Goal: Answer question/provide support: Share knowledge or assist other users

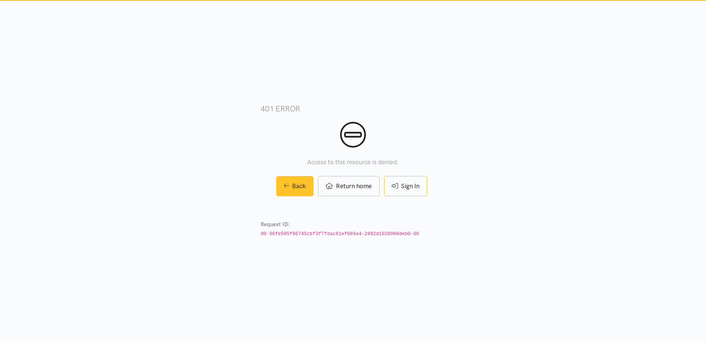
click at [298, 187] on link "Back" at bounding box center [295, 186] width 38 height 20
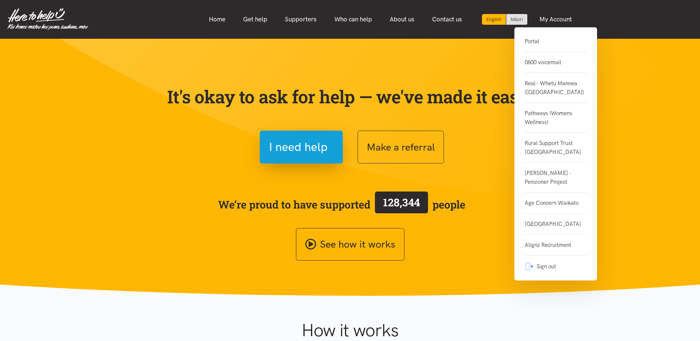
click at [533, 42] on link "Portal" at bounding box center [556, 44] width 62 height 15
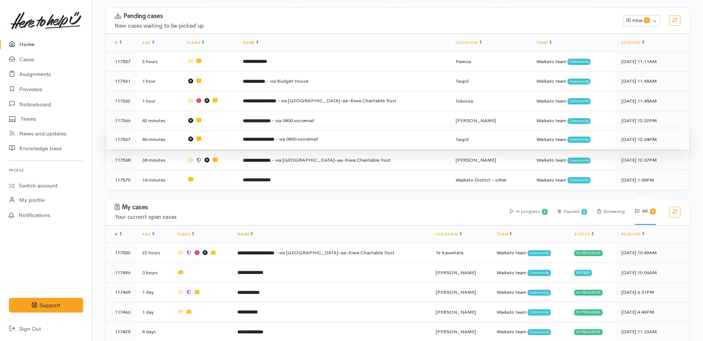
scroll to position [111, 0]
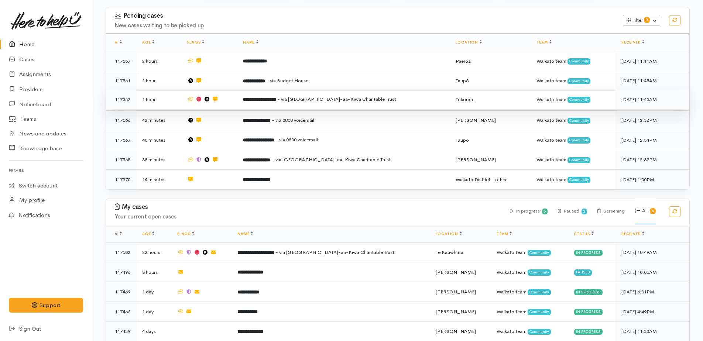
click at [272, 100] on b "**********" at bounding box center [259, 99] width 33 height 5
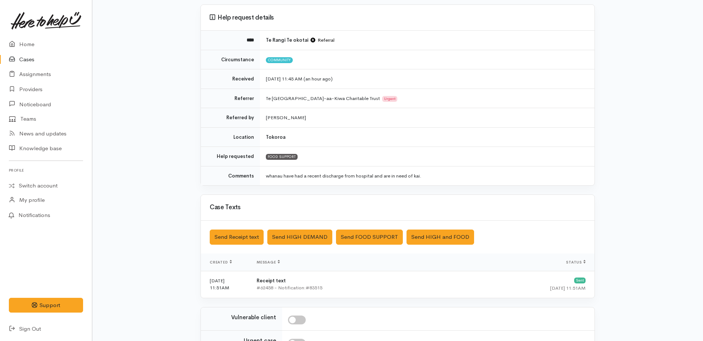
scroll to position [161, 0]
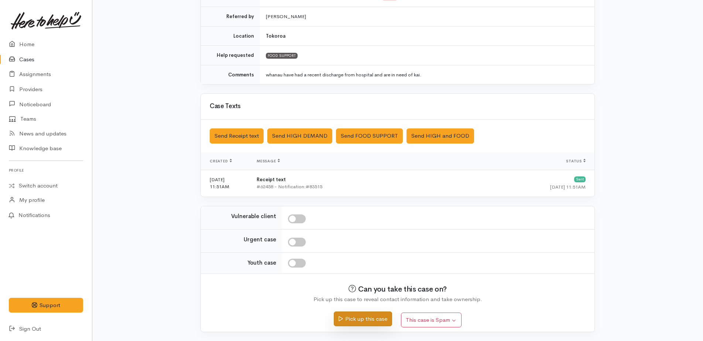
click at [362, 321] on button "Pick up this case" at bounding box center [363, 319] width 58 height 15
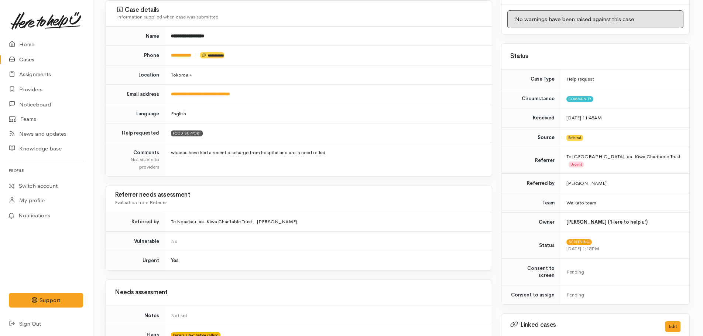
scroll to position [258, 0]
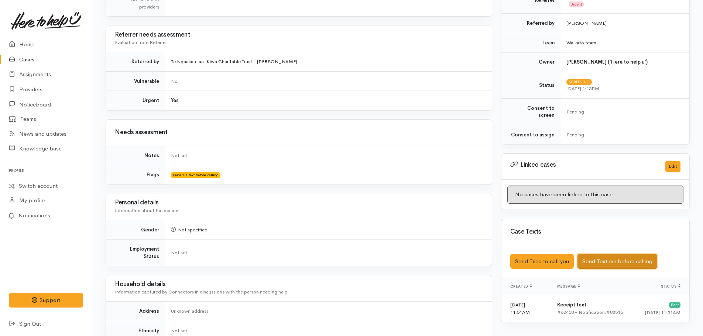
click at [610, 254] on button "Send Text me before calling" at bounding box center [617, 261] width 80 height 15
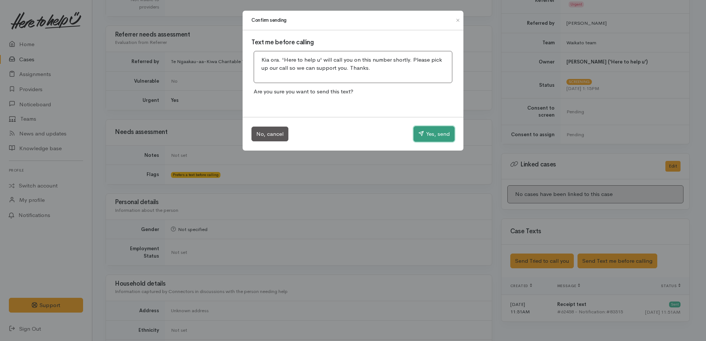
click at [430, 138] on button "Yes, send" at bounding box center [433, 134] width 41 height 16
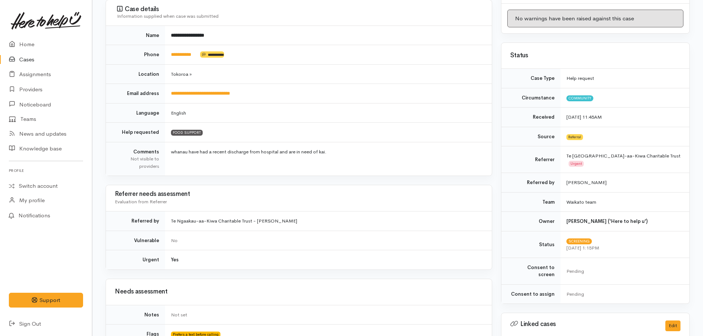
scroll to position [0, 0]
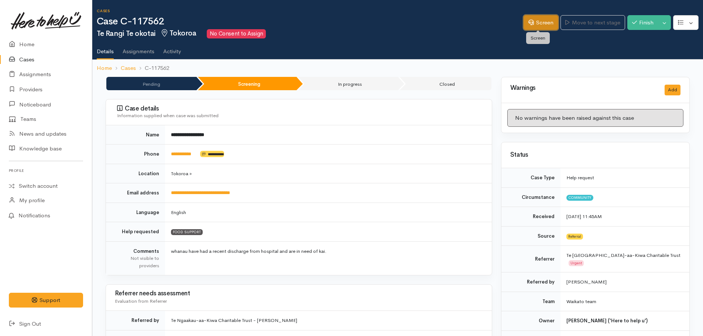
click at [540, 27] on link "Screen" at bounding box center [540, 22] width 35 height 15
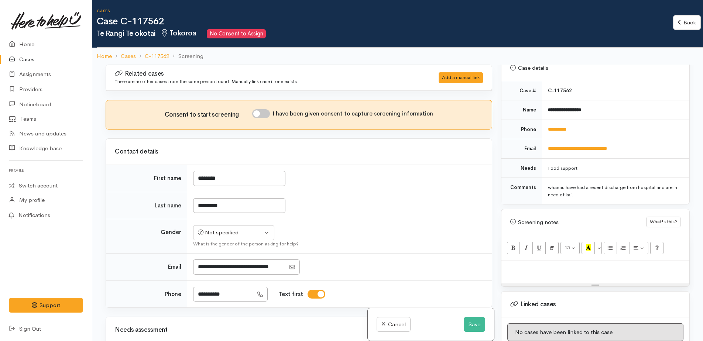
scroll to position [418, 0]
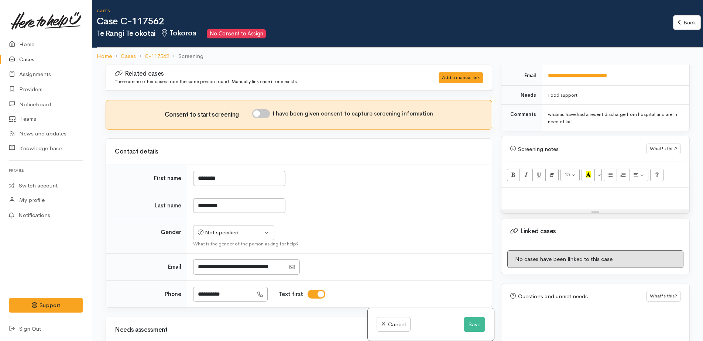
click at [531, 192] on p at bounding box center [595, 196] width 181 height 8
paste div
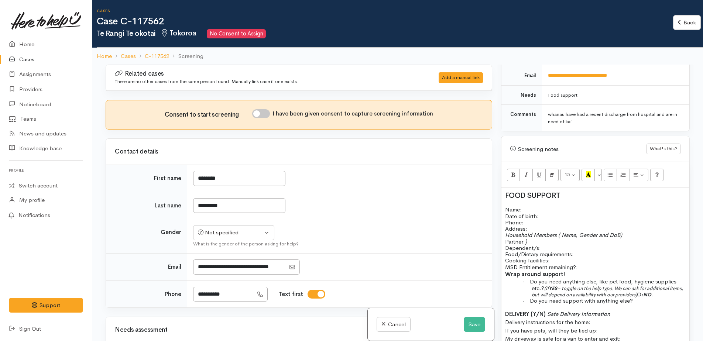
scroll to position [10, 0]
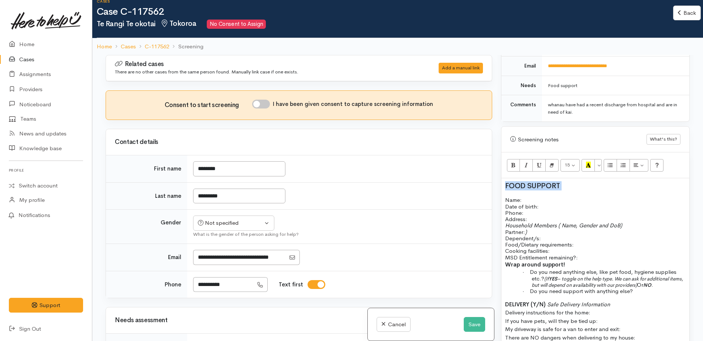
drag, startPoint x: 503, startPoint y: 171, endPoint x: 573, endPoint y: 175, distance: 70.2
click at [573, 178] on div "FOOD SUPPORT Name: Date of birth: Phone:   Address:   Household Members ( Name,…" at bounding box center [595, 271] width 188 height 187
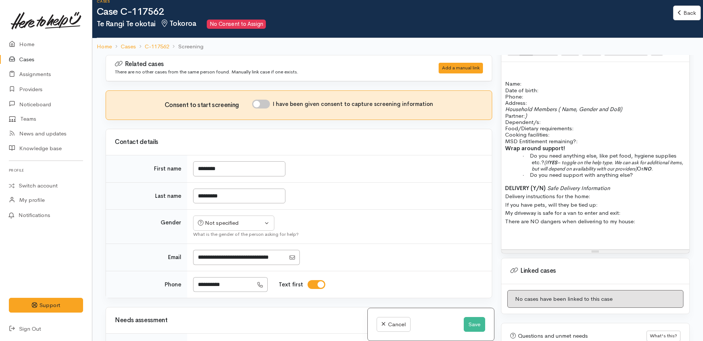
scroll to position [492, 0]
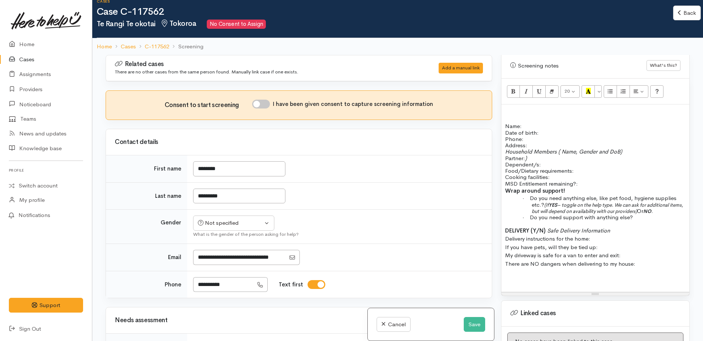
click at [646, 208] on div "Name: Date of birth: Phone:   Address:   Household Members ( Name, Gender and D…" at bounding box center [595, 197] width 188 height 187
click at [647, 214] on p "· Do you need support with anything else?" at bounding box center [609, 217] width 154 height 6
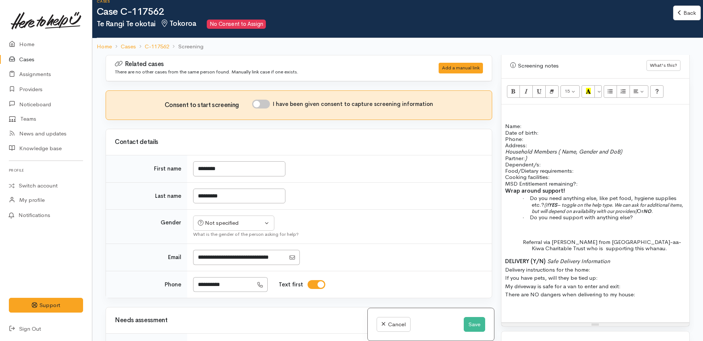
click at [641, 239] on p "Referral via Talia Enoka from Te Ngakau-aa-Kiwa Charitable Trust who is support…" at bounding box center [609, 245] width 154 height 13
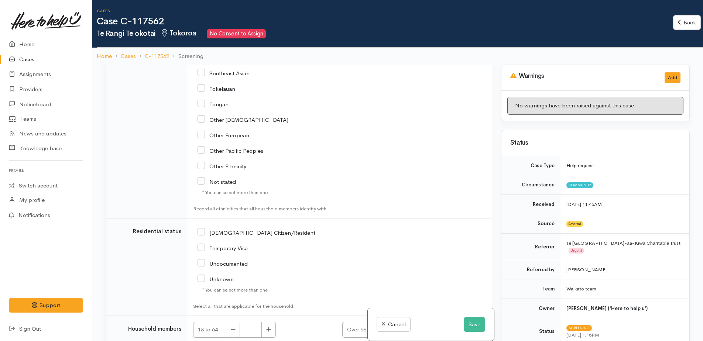
scroll to position [1150, 0]
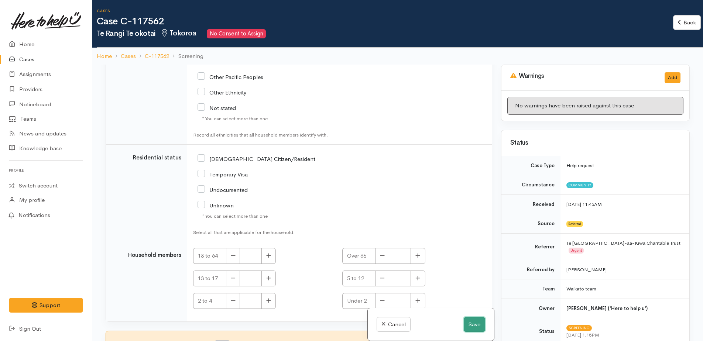
click at [472, 319] on button "Save" at bounding box center [474, 324] width 21 height 15
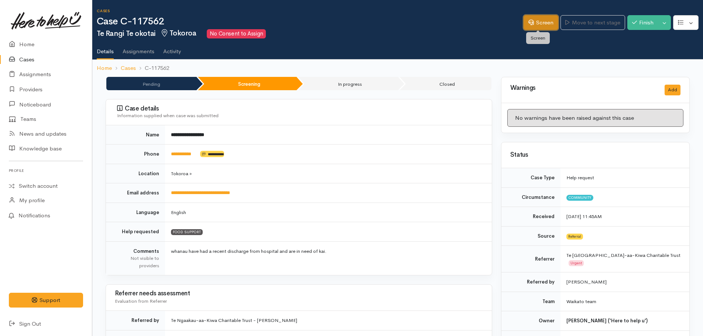
click at [535, 23] on link "Screen" at bounding box center [540, 22] width 35 height 15
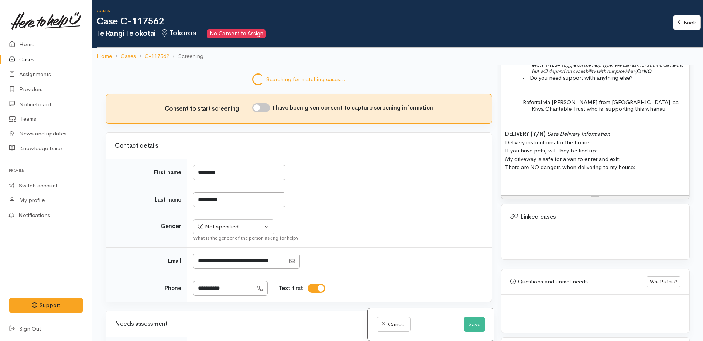
scroll to position [626, 0]
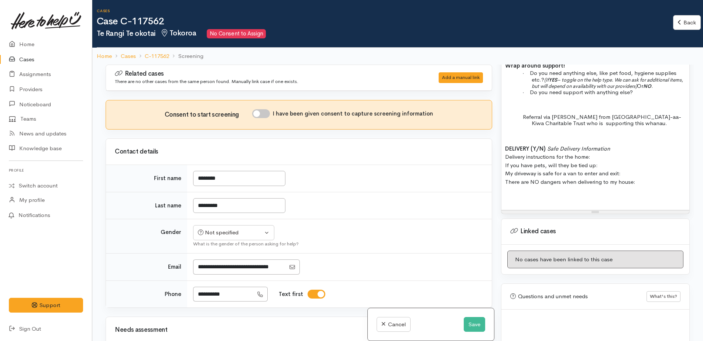
click at [631, 114] on p "Referral via Talia Enoka from Te Ngakau-aa-Kiwa Charitable Trust who is support…" at bounding box center [609, 120] width 154 height 13
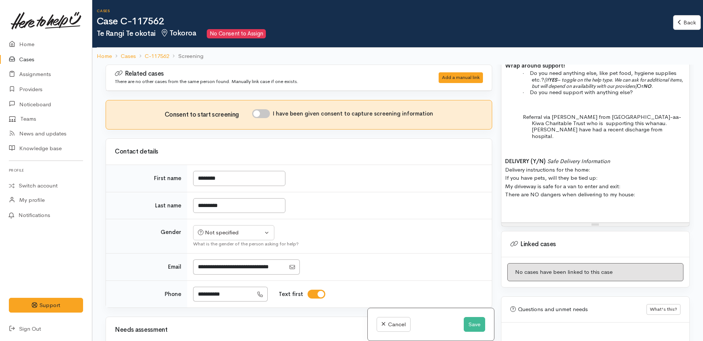
click at [619, 121] on div "Name: Date of birth: Phone:   Address:   Household Members ( Name, Gender and D…" at bounding box center [595, 100] width 188 height 243
click at [474, 328] on button "Save" at bounding box center [474, 324] width 21 height 15
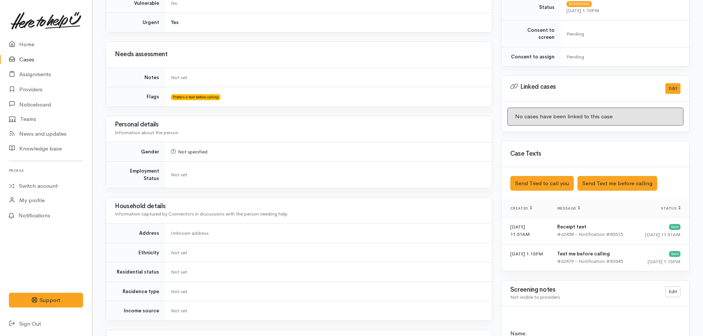
scroll to position [480, 0]
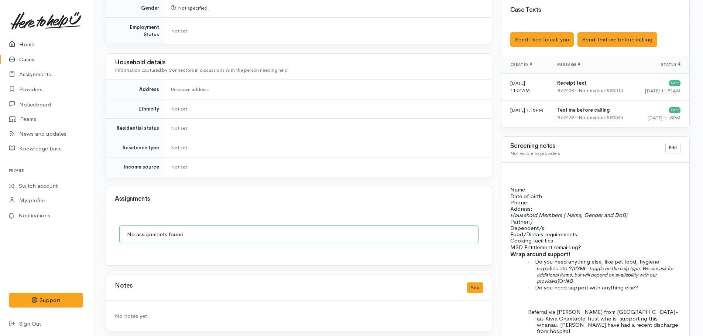
click at [26, 44] on link "Home" at bounding box center [46, 44] width 92 height 15
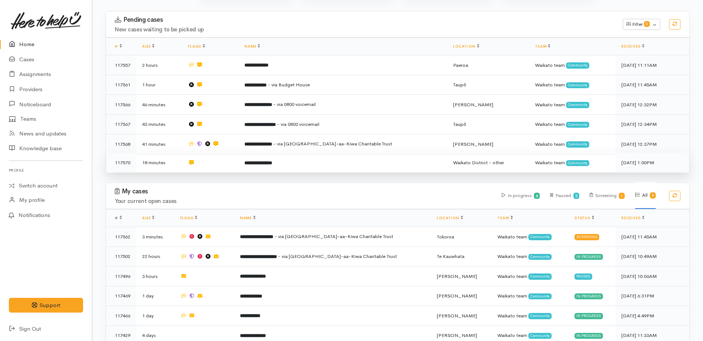
scroll to position [111, 0]
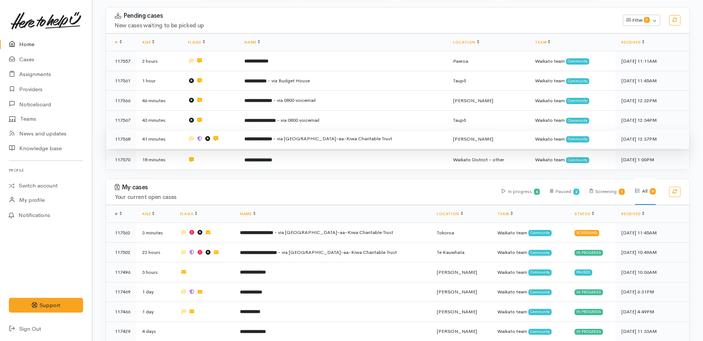
click at [301, 134] on td "**********" at bounding box center [342, 139] width 209 height 20
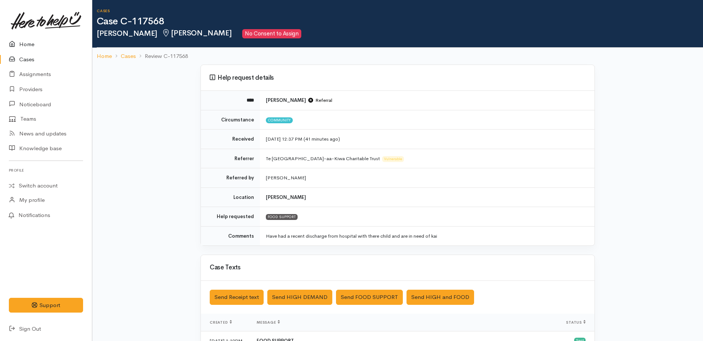
click at [30, 43] on link "Home" at bounding box center [46, 44] width 92 height 15
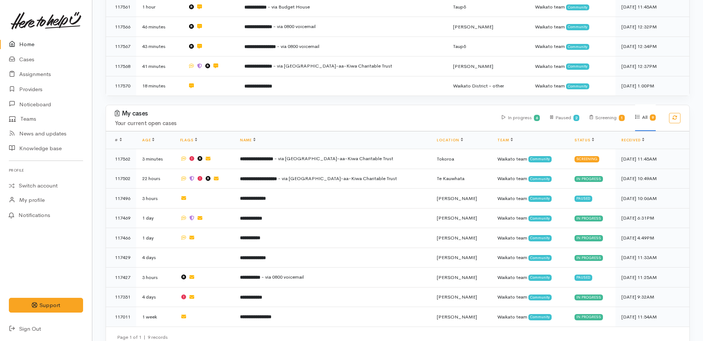
scroll to position [193, 0]
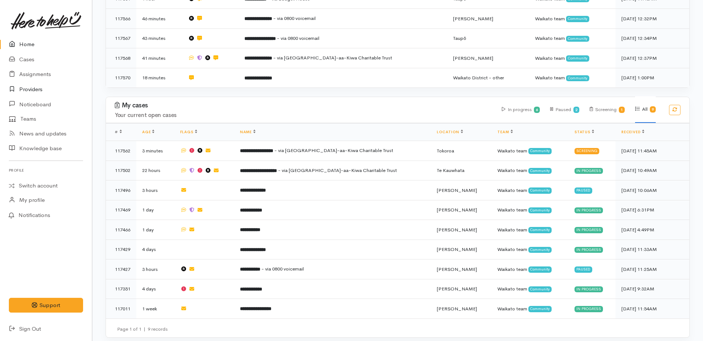
click at [24, 87] on link "Providers" at bounding box center [46, 89] width 92 height 15
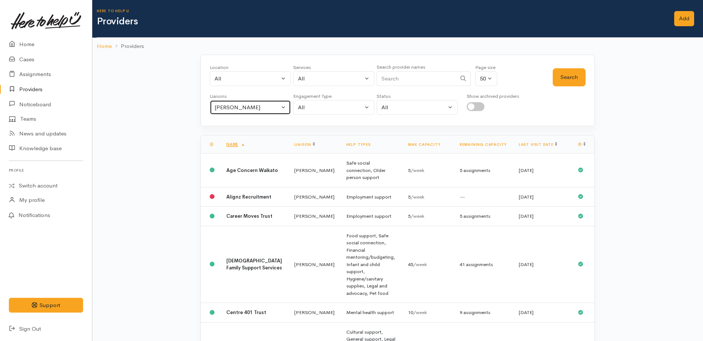
click at [259, 108] on div "[PERSON_NAME]" at bounding box center [246, 107] width 65 height 8
type input "lei"
click at [248, 152] on link "[PERSON_NAME]" at bounding box center [250, 153] width 80 height 11
select select "953"
click at [573, 82] on button "Search" at bounding box center [569, 77] width 33 height 18
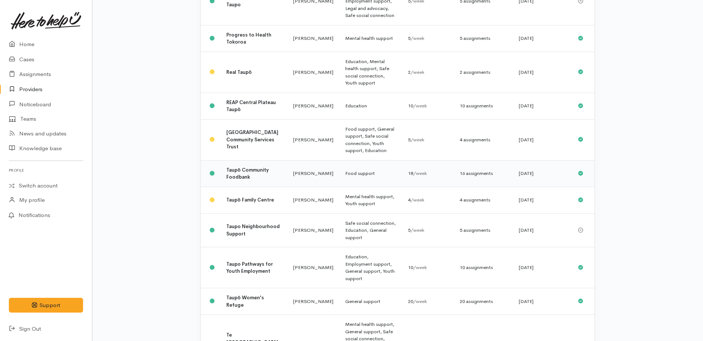
scroll to position [591, 0]
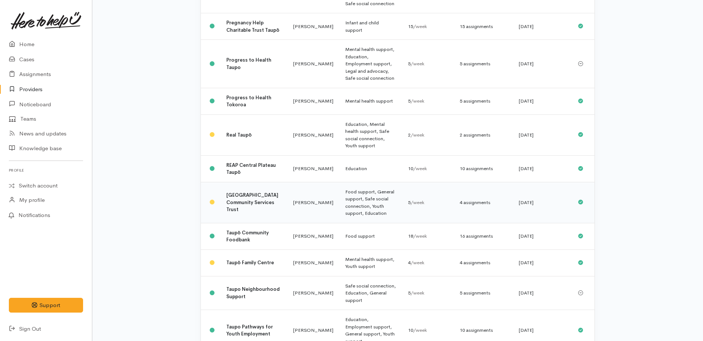
click at [465, 199] on div "4 assignments" at bounding box center [483, 202] width 47 height 7
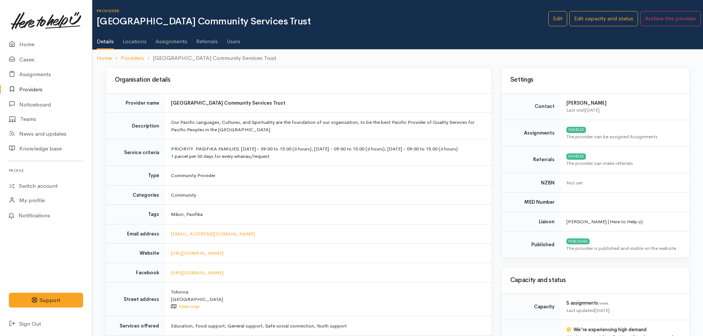
click at [176, 39] on link "Assignments" at bounding box center [171, 38] width 32 height 21
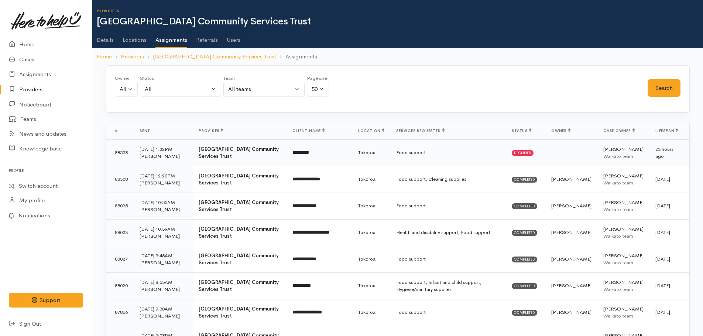
click at [407, 151] on td "Food support" at bounding box center [448, 152] width 116 height 27
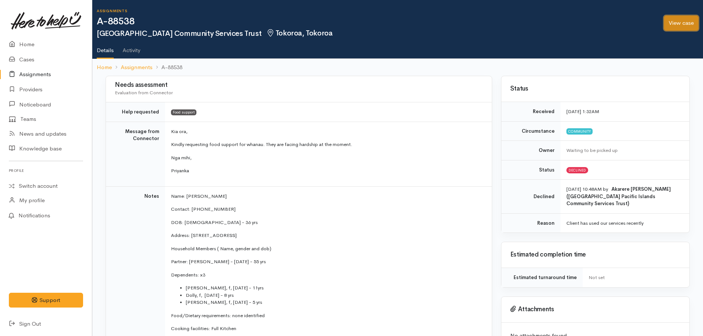
click at [676, 25] on link "View case" at bounding box center [681, 23] width 35 height 15
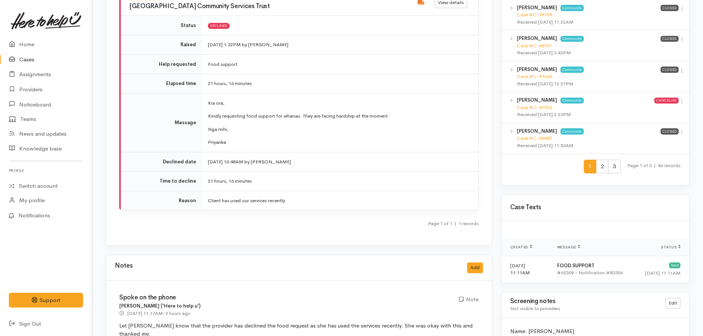
scroll to position [923, 0]
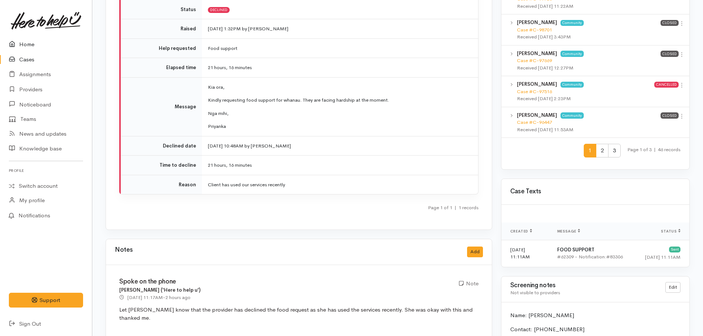
click at [28, 42] on link "Home" at bounding box center [46, 44] width 92 height 15
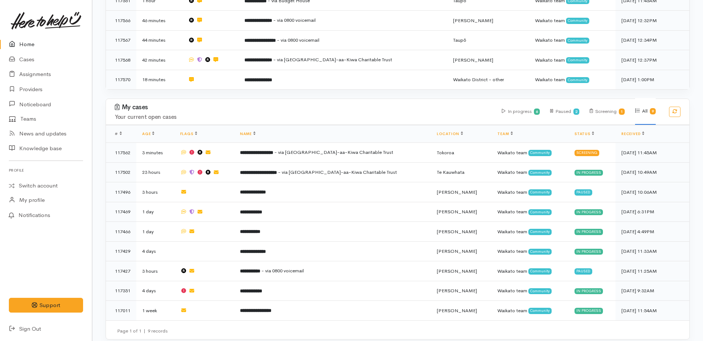
scroll to position [193, 0]
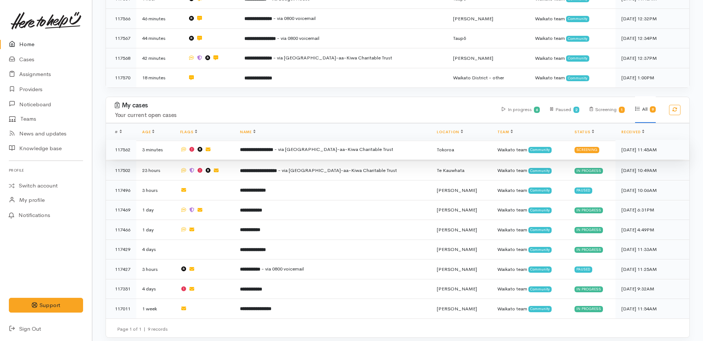
click at [326, 146] on span "- via Te Ngaakau-aa-Kiwa Charitable Trust" at bounding box center [333, 149] width 119 height 6
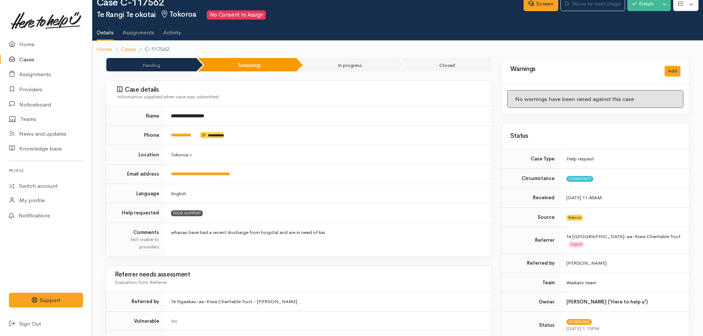
scroll to position [74, 0]
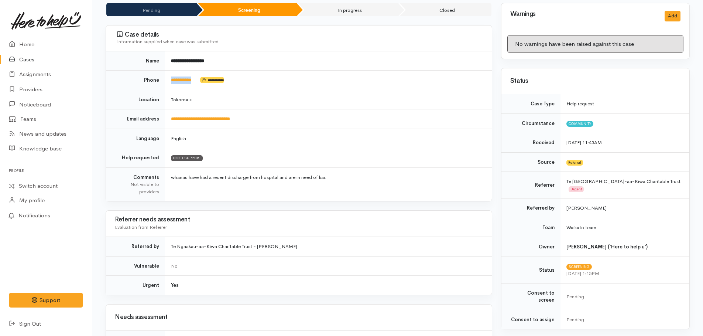
drag, startPoint x: 201, startPoint y: 80, endPoint x: 168, endPoint y: 80, distance: 32.9
click at [168, 80] on td "**********" at bounding box center [328, 81] width 327 height 20
copy td "**********"
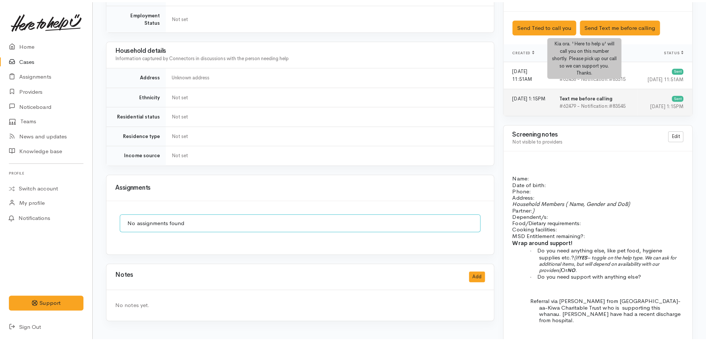
scroll to position [420, 0]
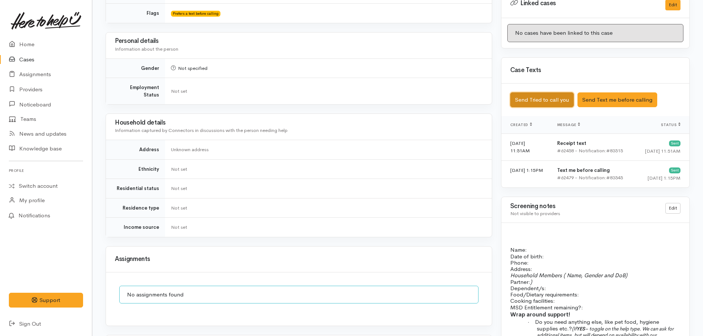
click at [546, 92] on button "Send Tried to call you" at bounding box center [541, 99] width 63 height 15
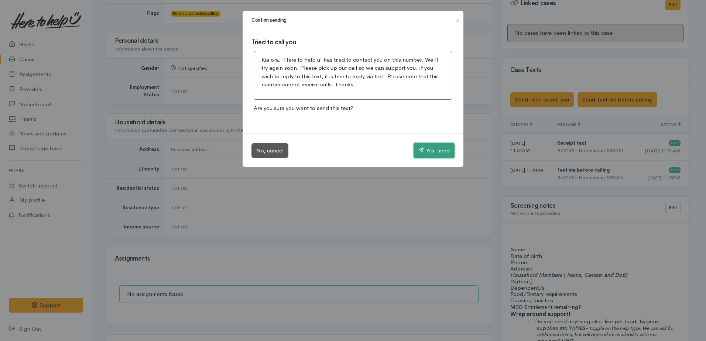
click at [421, 153] on button "Yes, send" at bounding box center [433, 151] width 41 height 16
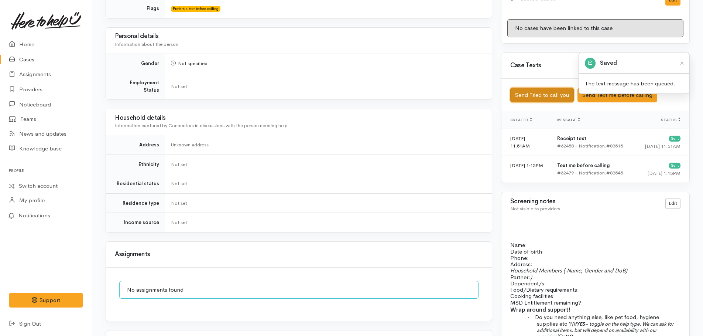
scroll to position [567, 0]
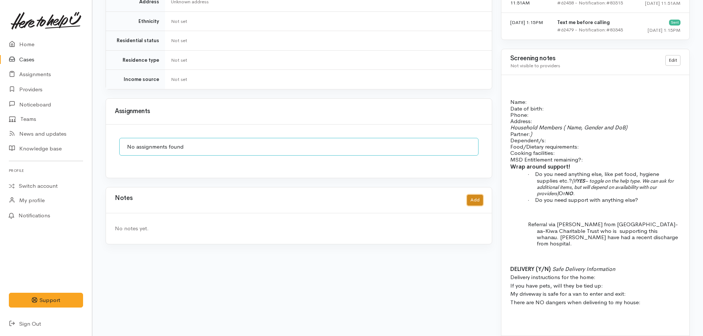
click at [472, 196] on button "Add" at bounding box center [475, 200] width 16 height 11
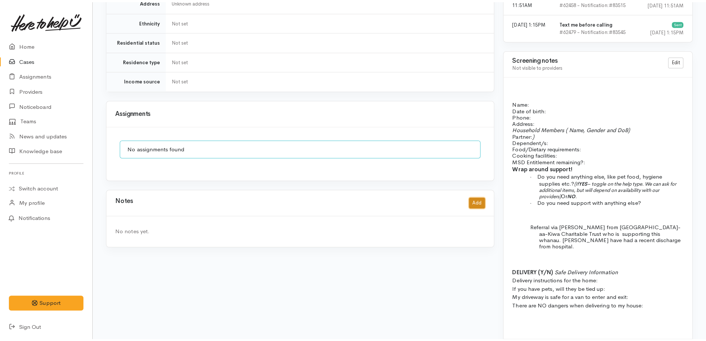
scroll to position [562, 0]
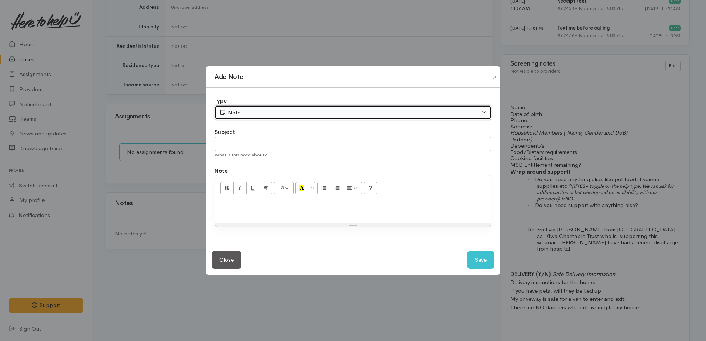
click at [271, 110] on div "Note" at bounding box center [349, 113] width 261 height 8
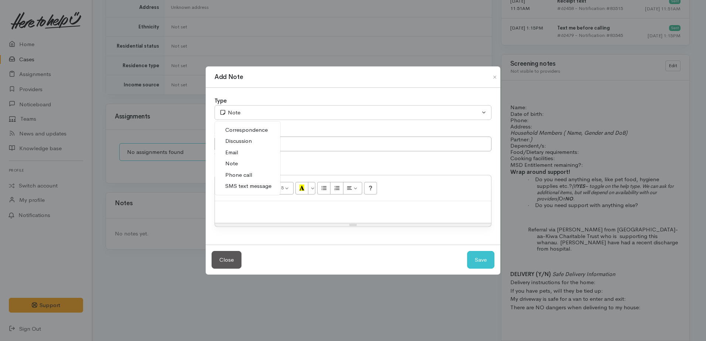
click at [235, 175] on span "Phone call" at bounding box center [238, 175] width 27 height 8
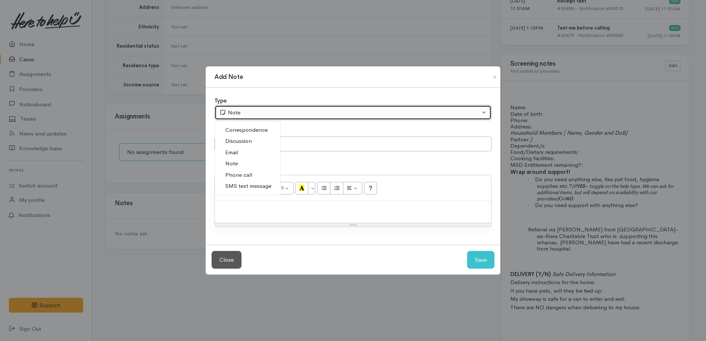
select select "3"
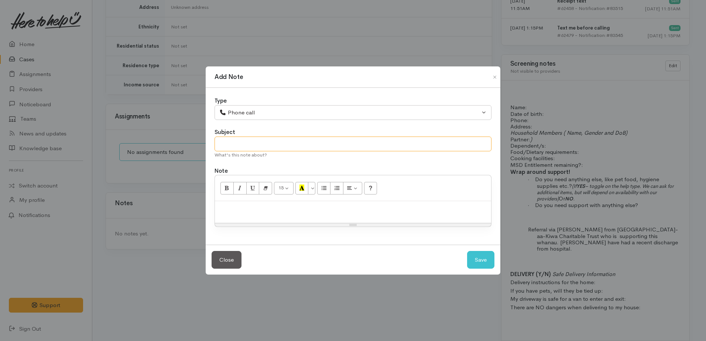
click at [240, 146] on input "text" at bounding box center [352, 144] width 277 height 15
click at [284, 142] on input "Tried calling, no answer. left a VM and will try calling again either ater [DAT…" at bounding box center [352, 144] width 277 height 15
drag, startPoint x: 393, startPoint y: 143, endPoint x: 425, endPoint y: 140, distance: 31.9
click at [425, 140] on input "Tried calling, no answer. Left a VM and will try calling again either ater [DAT…" at bounding box center [352, 144] width 277 height 15
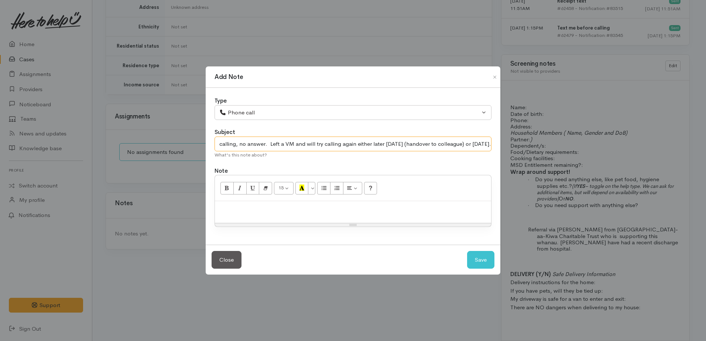
click at [455, 144] on input "Tried calling, no answer. Left a VM and will try calling again either later [DA…" at bounding box center [352, 144] width 277 height 15
type input "Tried calling, no answer. Left a VM and will try calling again either later [DA…"
click at [399, 143] on input "Tried calling, no answer. Left a VM and will try calling again either later [DA…" at bounding box center [352, 144] width 277 height 15
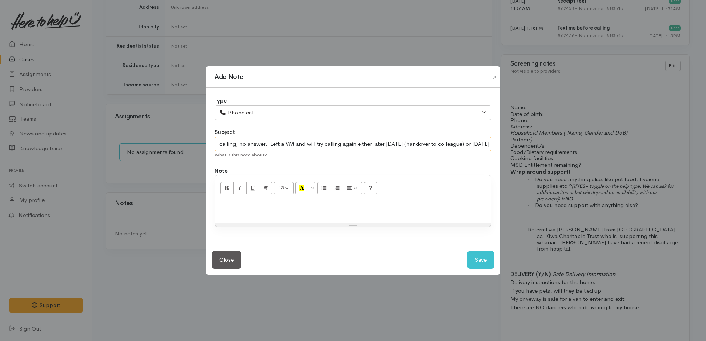
click at [488, 145] on input "Tried calling, no answer. Left a VM and will try calling again either later [DA…" at bounding box center [352, 144] width 277 height 15
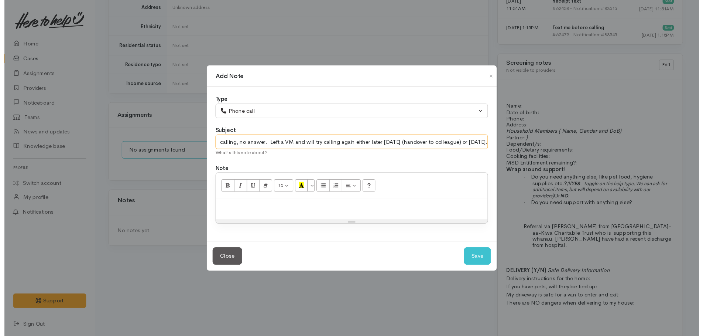
scroll to position [0, 0]
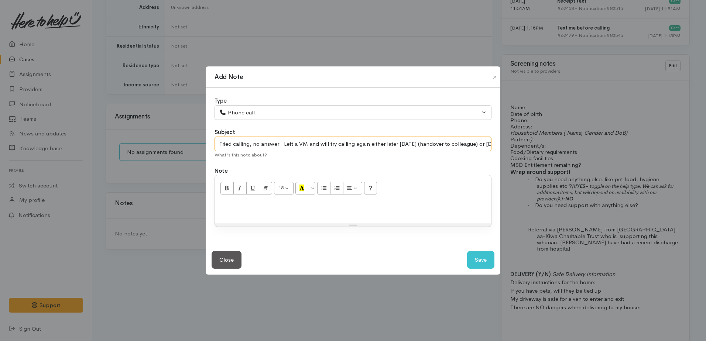
drag, startPoint x: 489, startPoint y: 144, endPoint x: 197, endPoint y: 131, distance: 292.3
click at [197, 131] on div "Add Note Type Correspondence Discussion Email Note Phone call SMS text message …" at bounding box center [353, 170] width 706 height 341
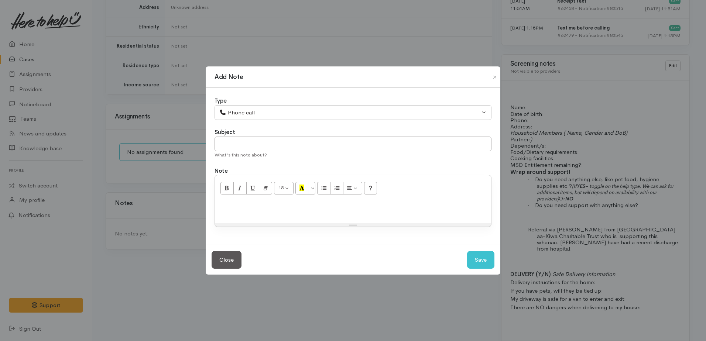
paste div
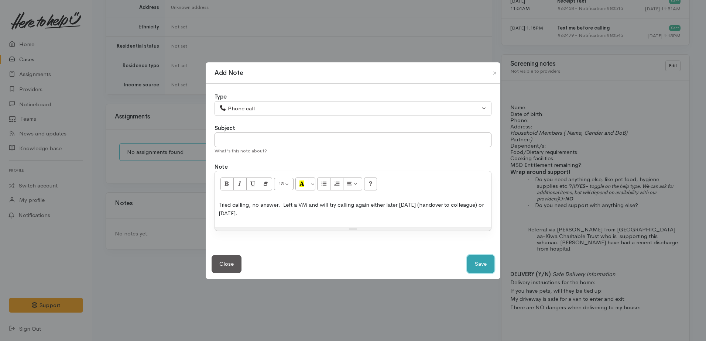
click at [488, 270] on button "Save" at bounding box center [480, 264] width 27 height 18
select select "1"
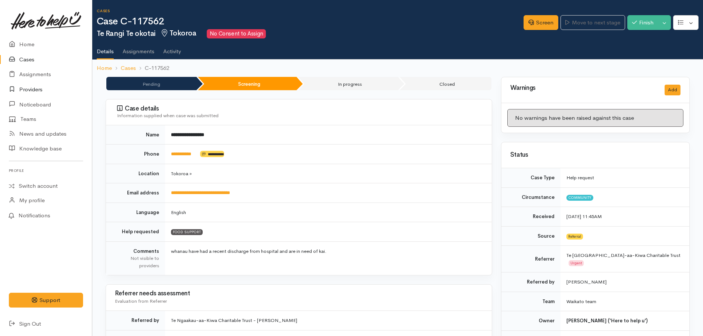
click at [25, 89] on link "Providers" at bounding box center [46, 89] width 92 height 15
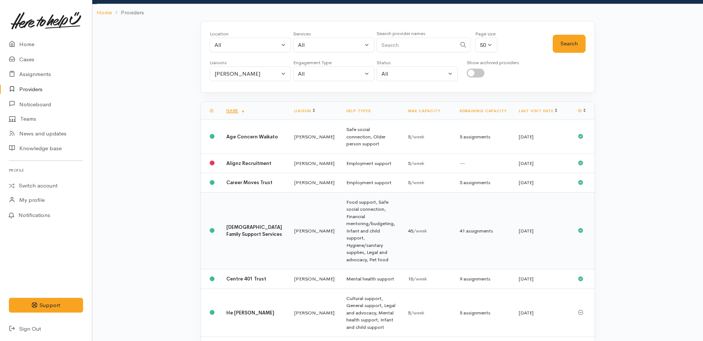
scroll to position [74, 0]
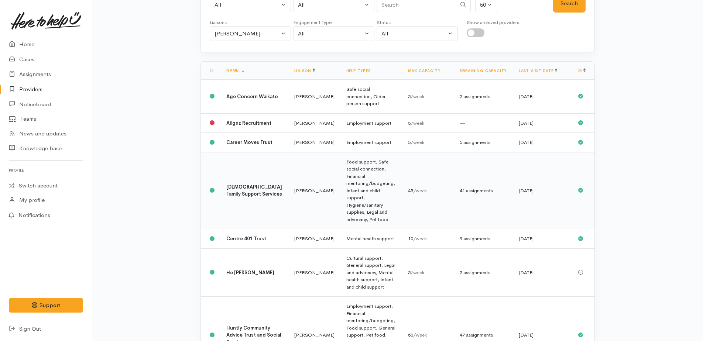
click at [244, 186] on b "[DEMOGRAPHIC_DATA] Family Support Services" at bounding box center [254, 191] width 56 height 14
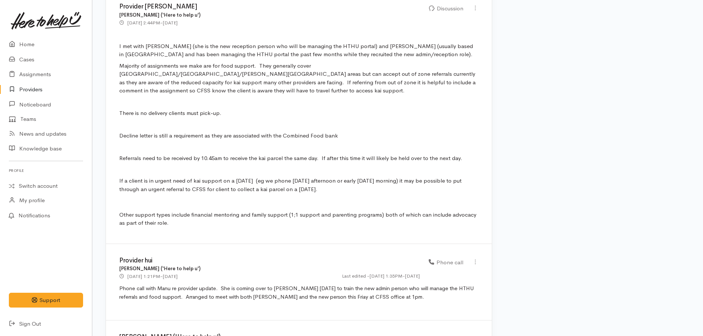
scroll to position [2289, 0]
